Goal: Browse casually: Explore the website without a specific task or goal

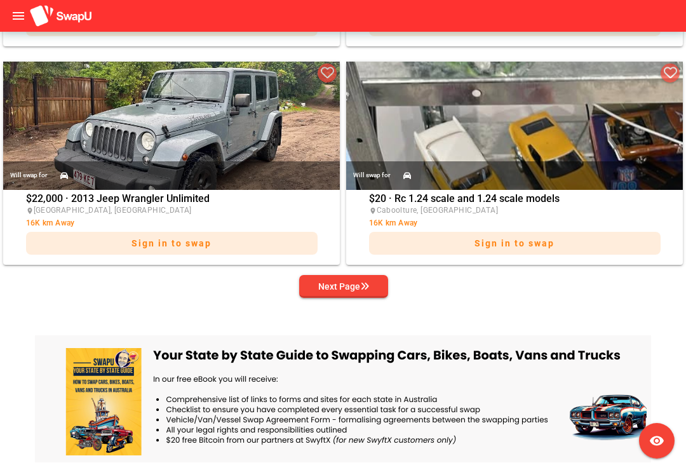
scroll to position [2615, 0]
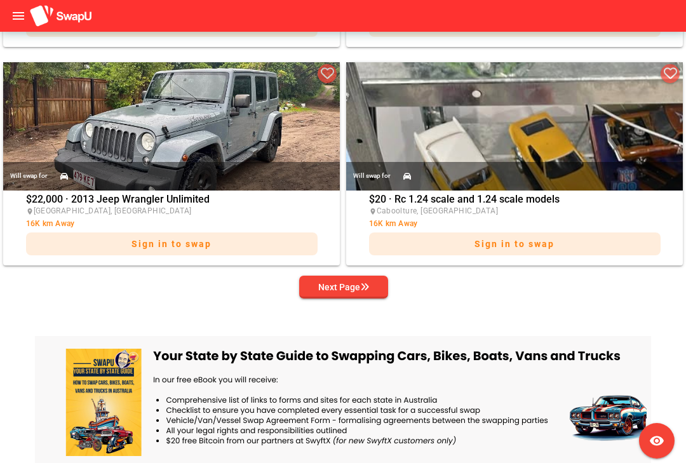
click at [358, 289] on div "Next Page" at bounding box center [343, 287] width 51 height 15
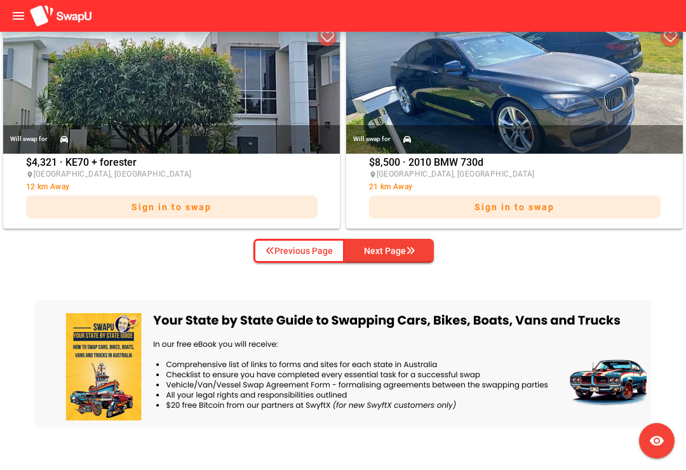
scroll to position [2649, 0]
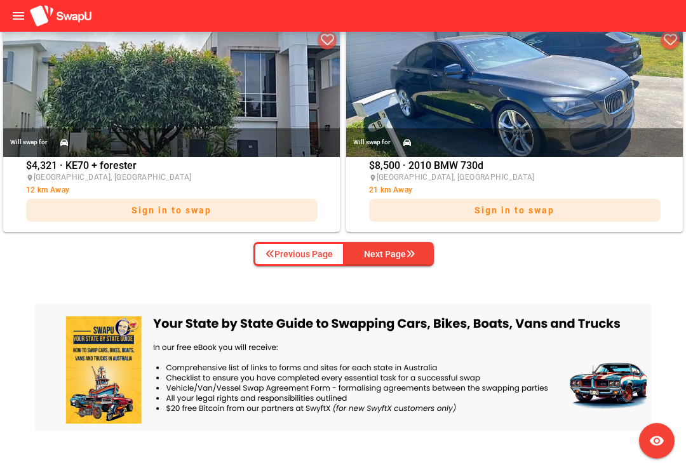
click at [401, 253] on div "Next Page" at bounding box center [389, 254] width 51 height 15
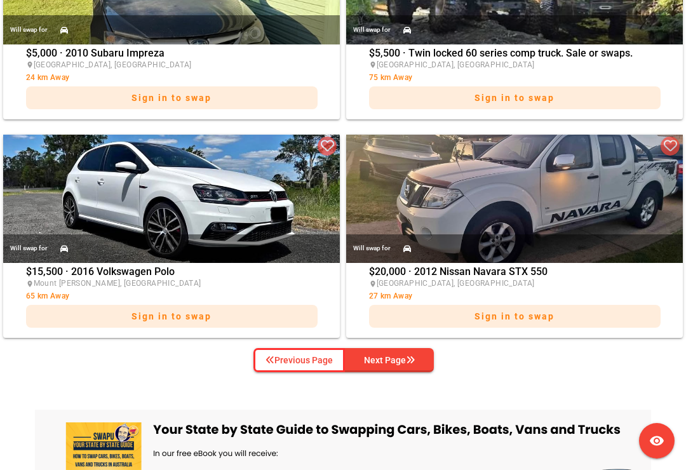
scroll to position [2569, 0]
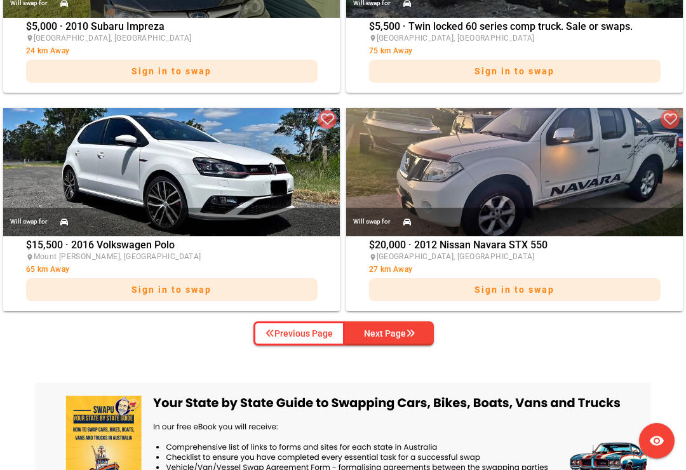
click at [409, 334] on icon "button" at bounding box center [410, 333] width 9 height 9
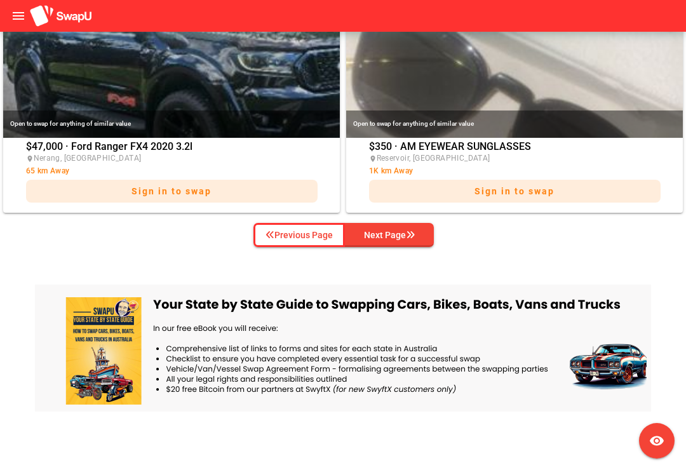
scroll to position [2667, 0]
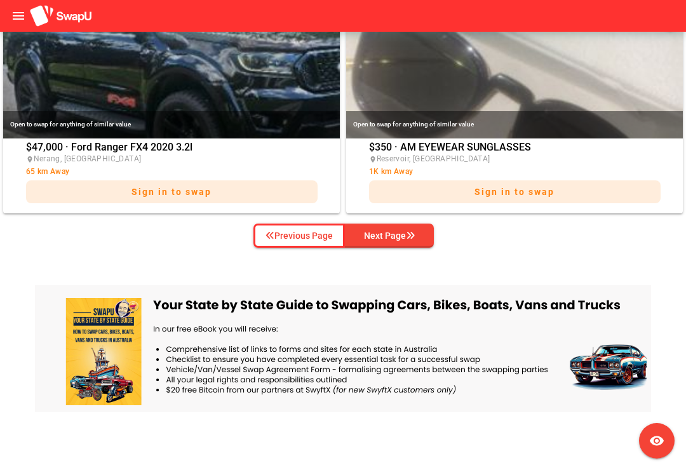
click at [398, 239] on div "Next Page" at bounding box center [389, 235] width 51 height 15
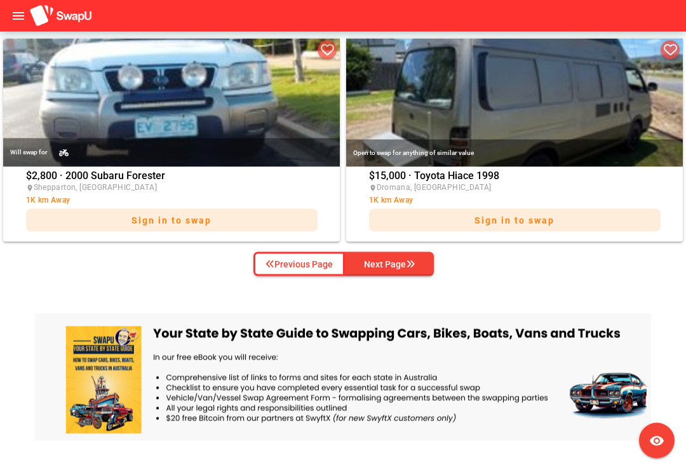
scroll to position [2639, 0]
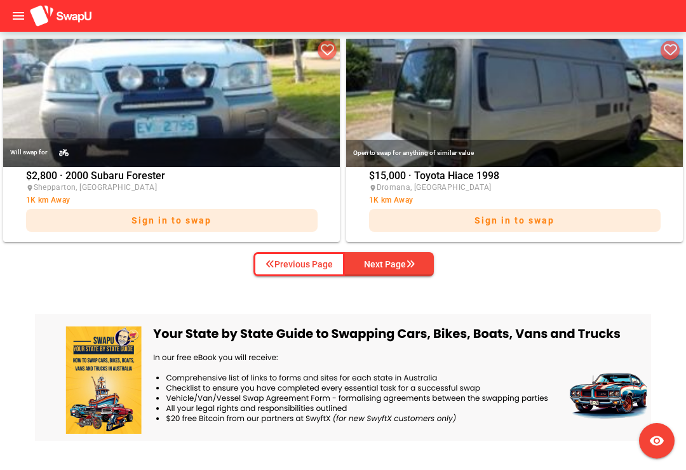
click at [395, 261] on div "Next Page" at bounding box center [389, 264] width 51 height 15
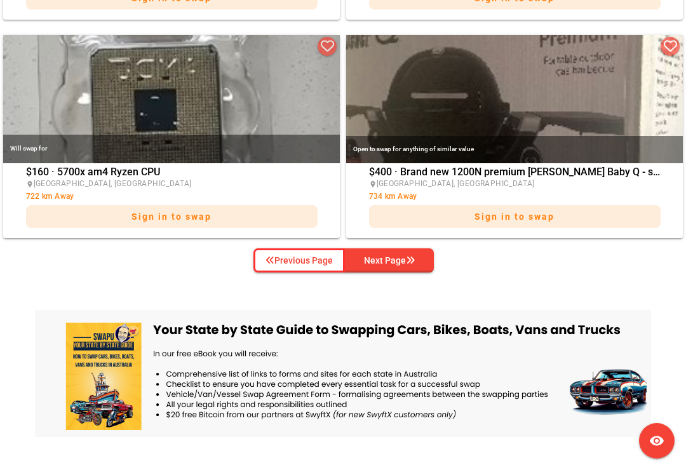
scroll to position [2662, 0]
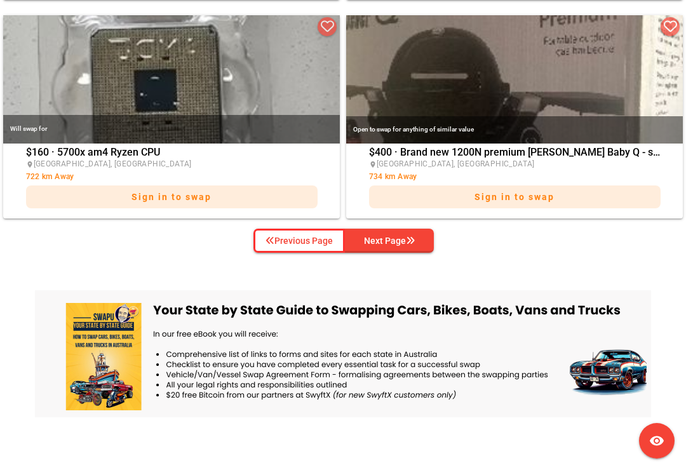
click at [390, 245] on div "Next Page" at bounding box center [389, 240] width 51 height 15
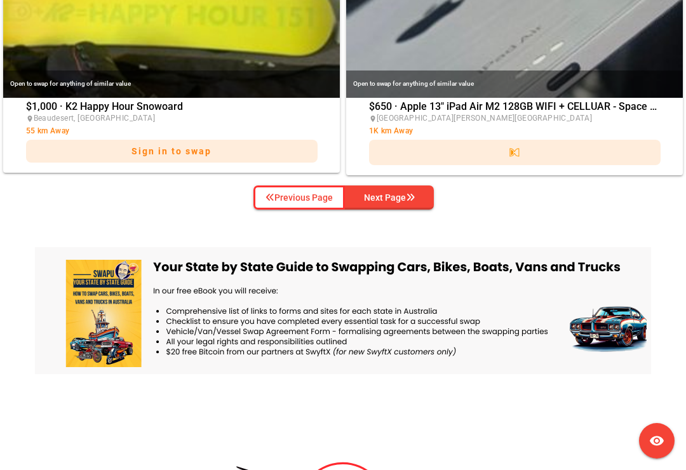
scroll to position [2714, 0]
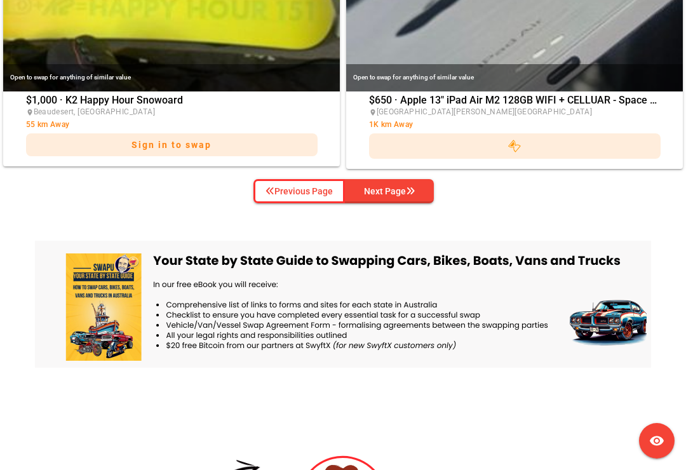
click at [397, 186] on div "Next Page" at bounding box center [389, 191] width 51 height 15
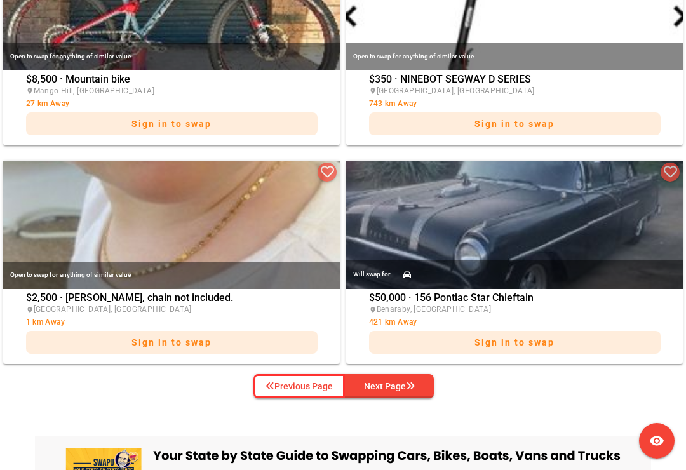
scroll to position [2524, 0]
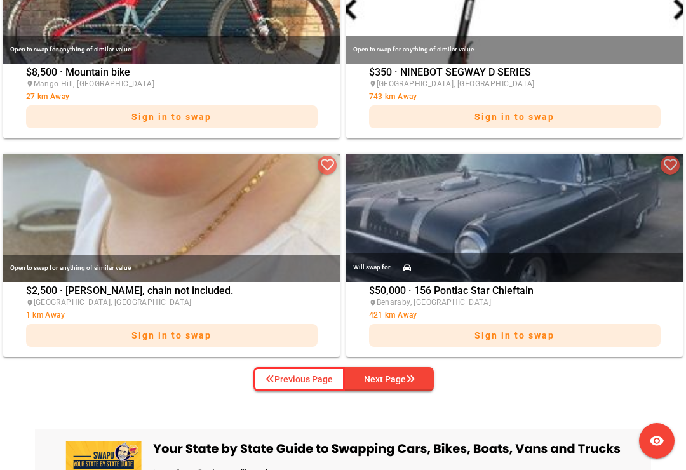
click at [406, 380] on div "Next Page" at bounding box center [389, 379] width 51 height 15
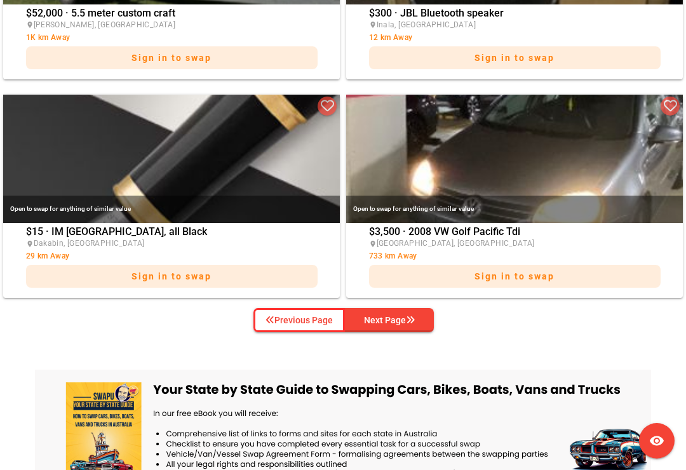
scroll to position [2584, 0]
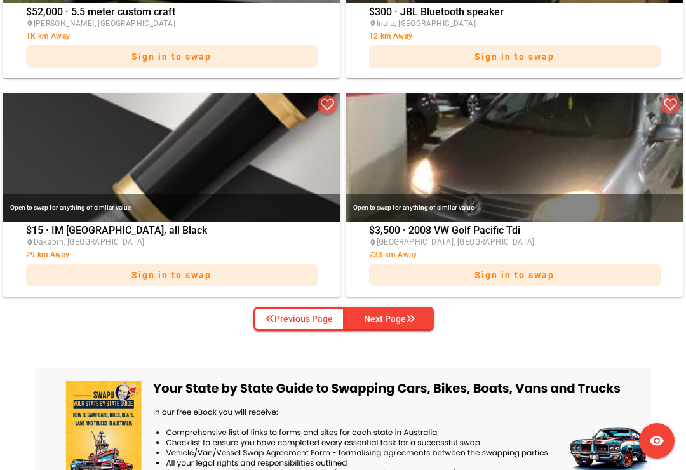
click at [414, 318] on icon "button" at bounding box center [410, 319] width 9 height 9
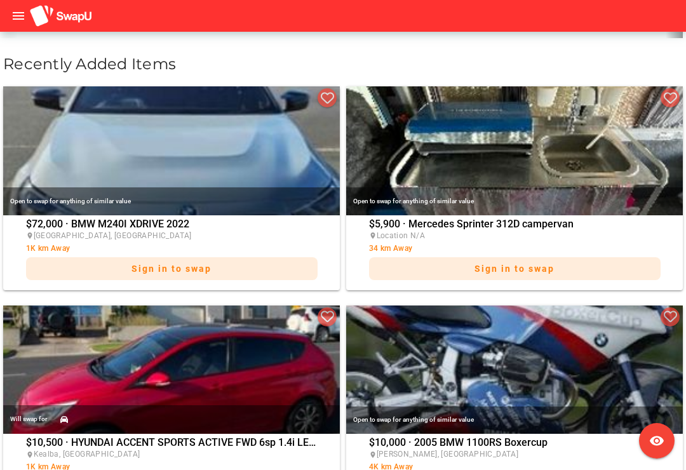
scroll to position [582, 0]
